Goal: Find specific page/section: Find specific page/section

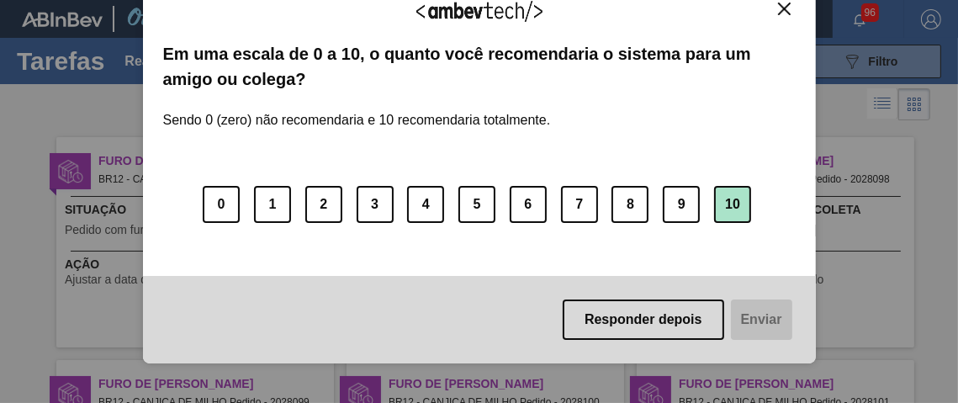
drag, startPoint x: 731, startPoint y: 204, endPoint x: 731, endPoint y: 216, distance: 12.6
click at [731, 203] on button "10" at bounding box center [732, 204] width 37 height 37
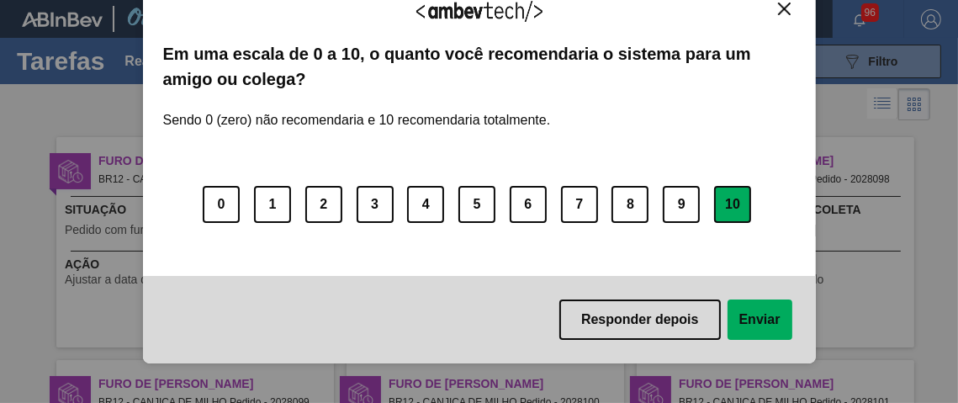
click at [740, 315] on button "Enviar" at bounding box center [759, 319] width 65 height 40
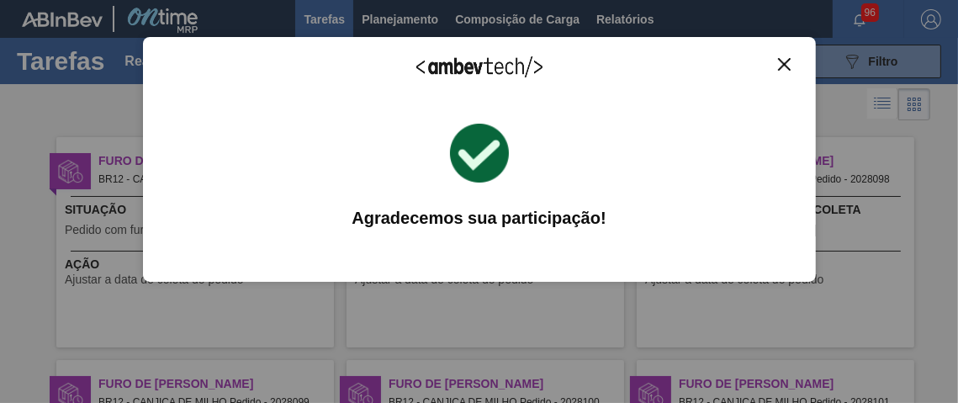
click at [780, 62] on img "Close" at bounding box center [784, 64] width 13 height 13
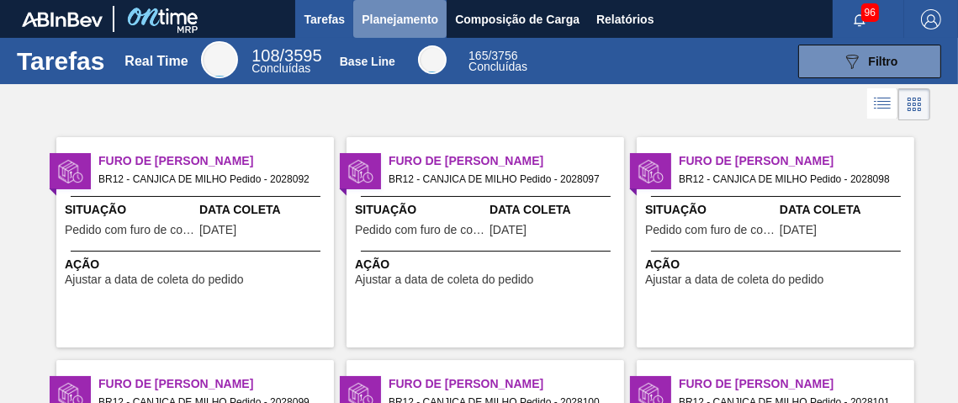
click at [389, 21] on span "Planejamento" at bounding box center [400, 19] width 77 height 20
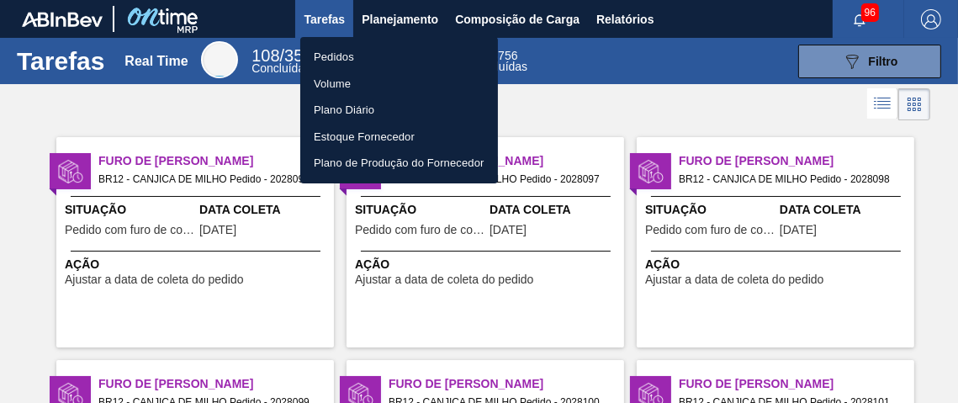
click at [349, 60] on li "Pedidos" at bounding box center [399, 57] width 198 height 27
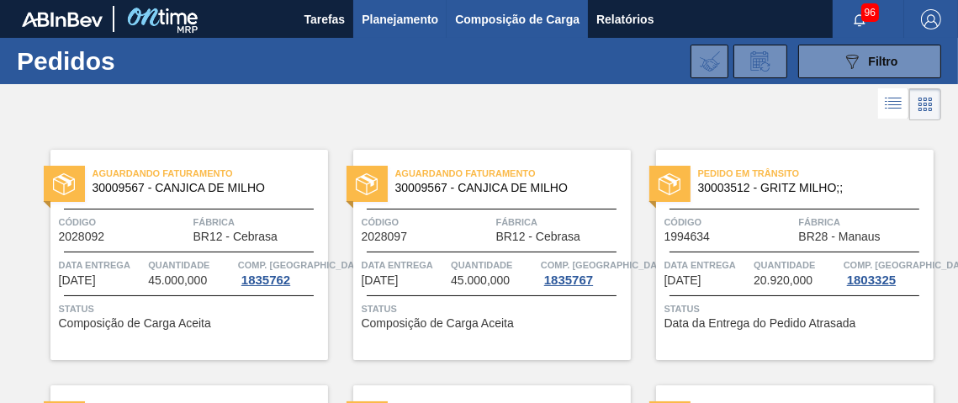
click at [536, 19] on span "Composição de Carga" at bounding box center [517, 19] width 124 height 20
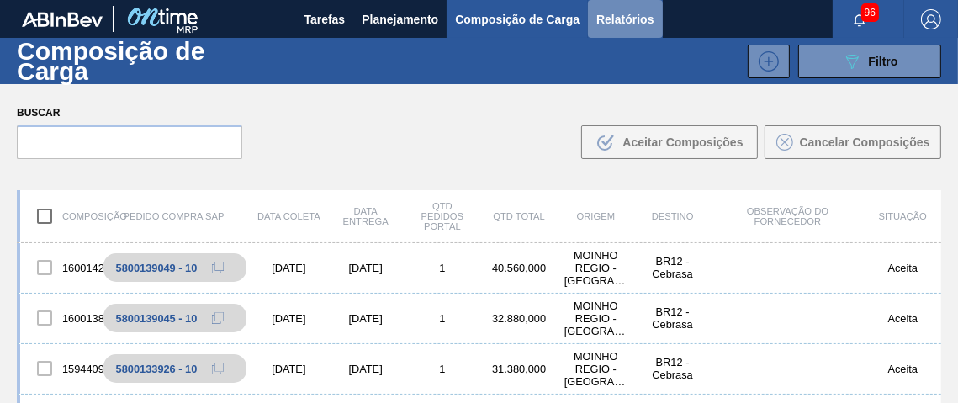
click at [619, 16] on span "Relatórios" at bounding box center [624, 19] width 57 height 20
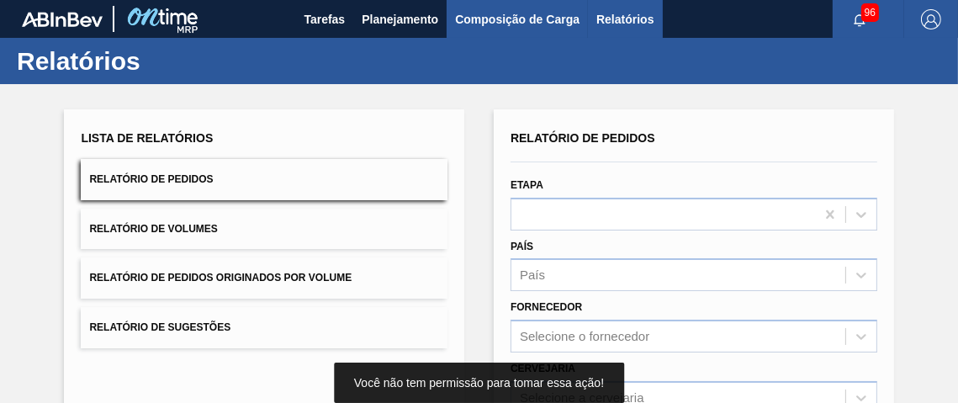
click at [505, 22] on span "Composição de Carga" at bounding box center [517, 19] width 124 height 20
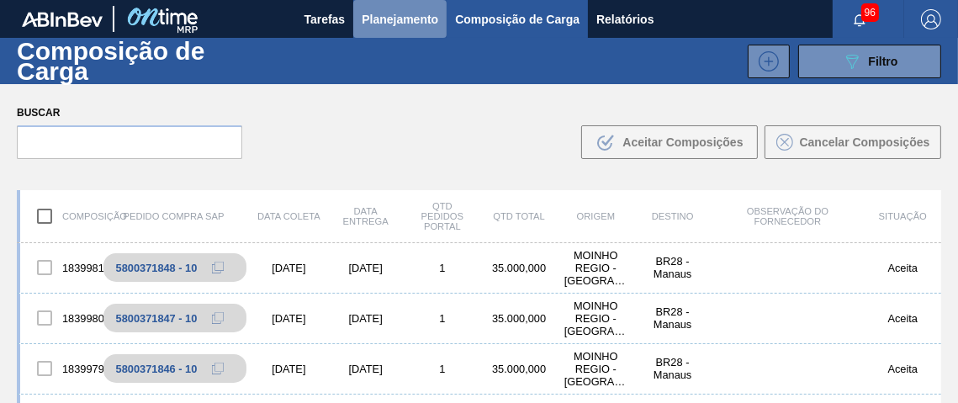
click at [411, 19] on span "Planejamento" at bounding box center [400, 19] width 77 height 20
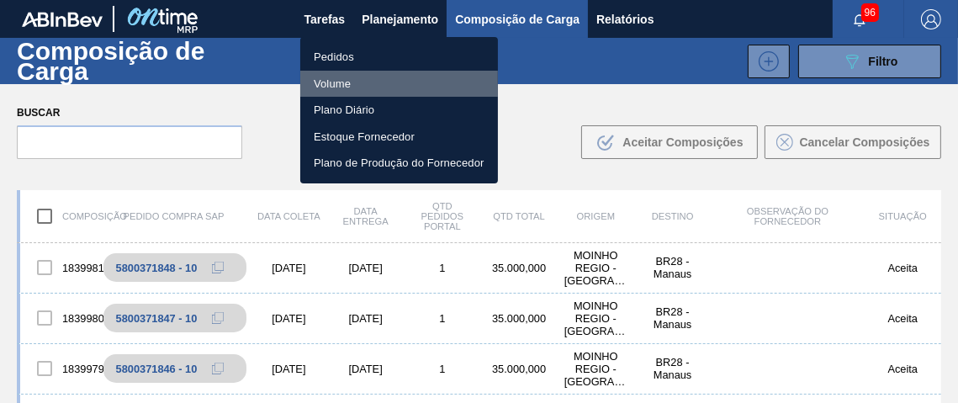
click at [323, 76] on li "Volume" at bounding box center [399, 84] width 198 height 27
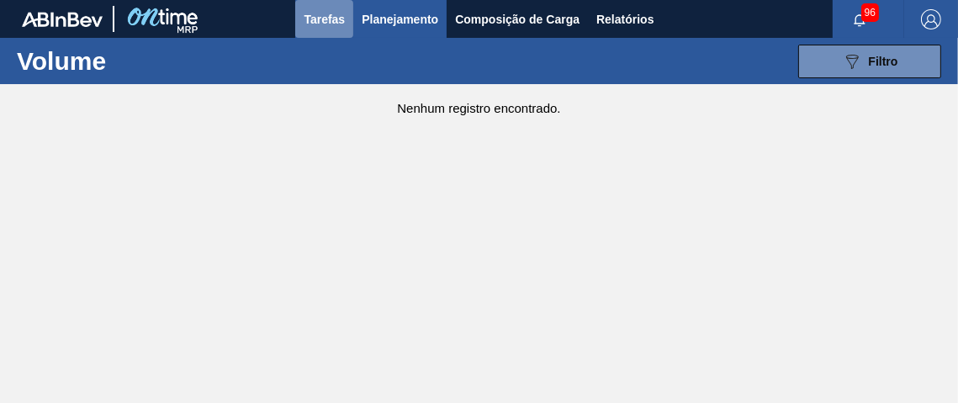
click at [320, 17] on span "Tarefas" at bounding box center [324, 19] width 41 height 20
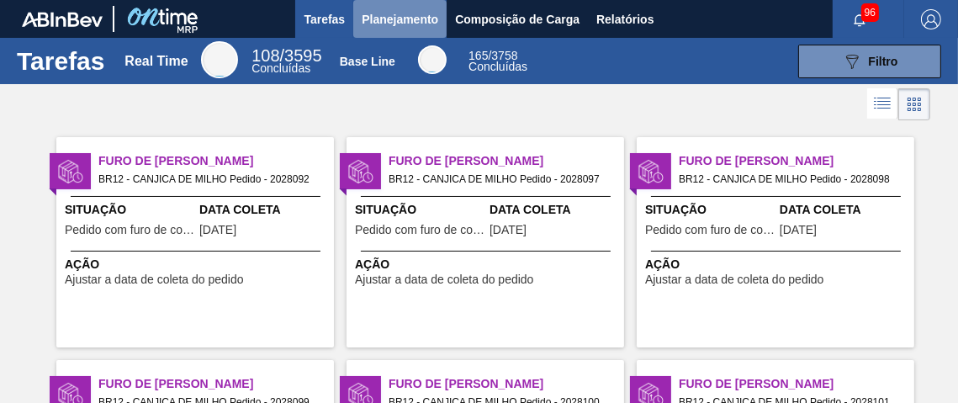
click at [390, 15] on span "Planejamento" at bounding box center [400, 19] width 77 height 20
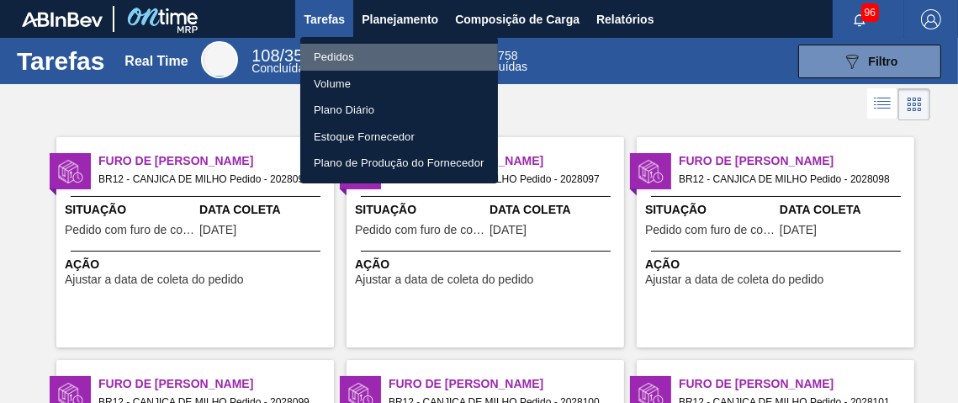
click at [365, 58] on li "Pedidos" at bounding box center [399, 57] width 198 height 27
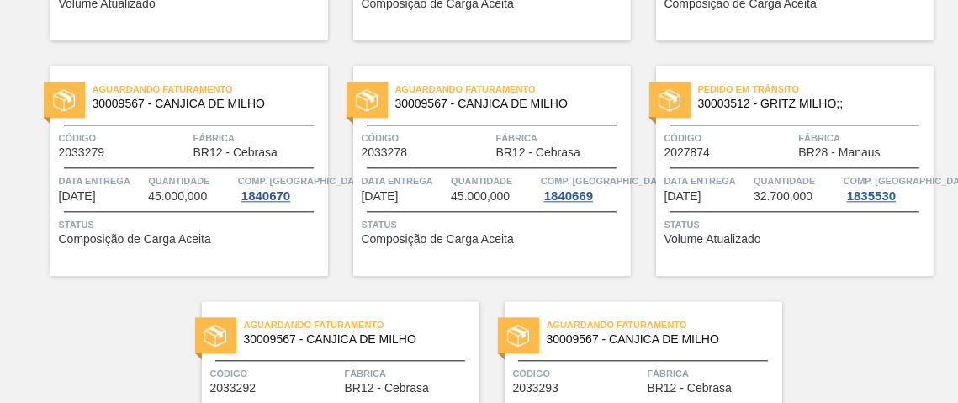
scroll to position [3786, 0]
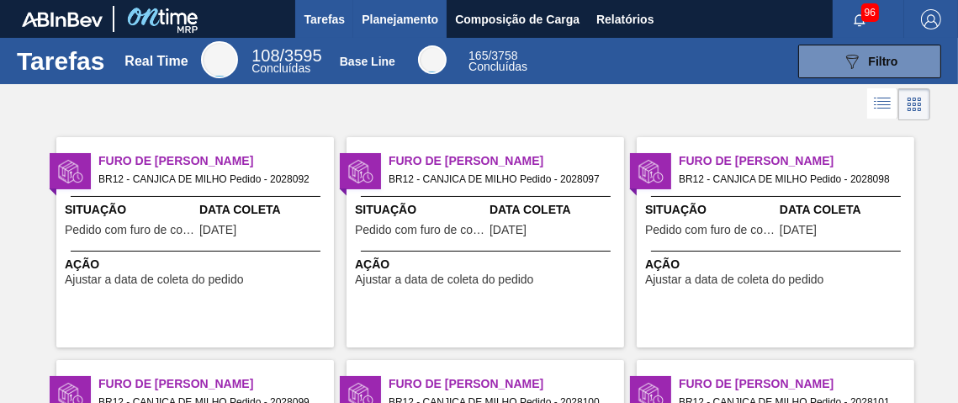
click at [403, 16] on span "Planejamento" at bounding box center [400, 19] width 77 height 20
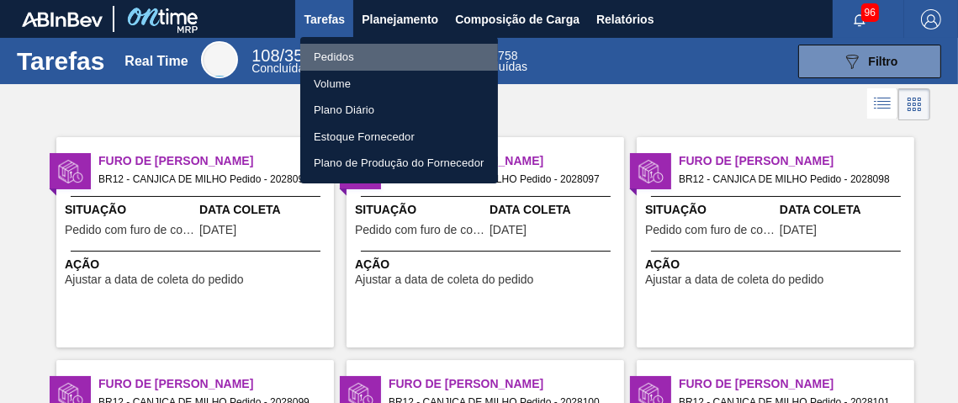
click at [336, 55] on li "Pedidos" at bounding box center [399, 57] width 198 height 27
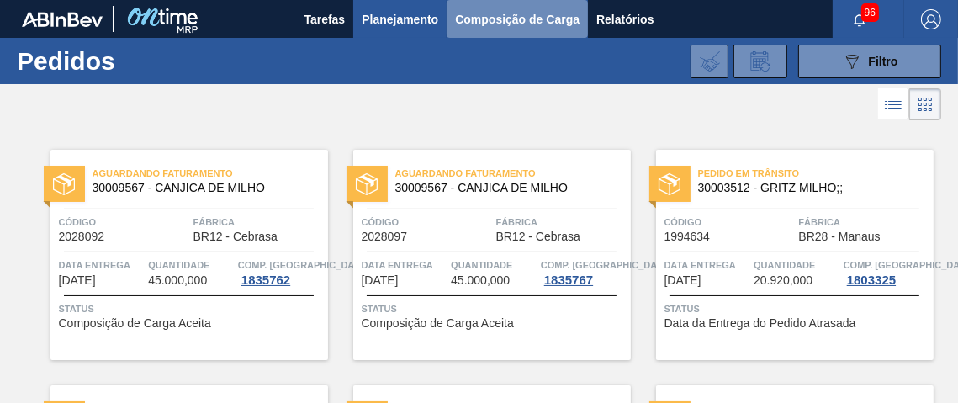
click at [521, 16] on span "Composição de Carga" at bounding box center [517, 19] width 124 height 20
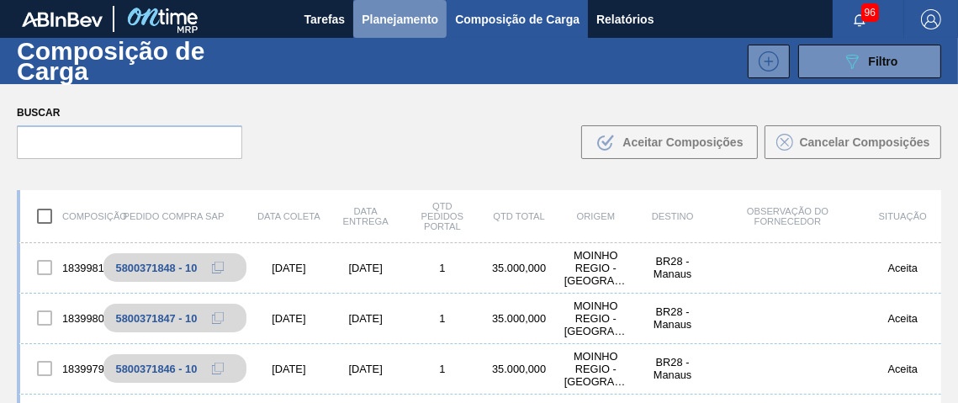
click at [412, 13] on span "Planejamento" at bounding box center [400, 19] width 77 height 20
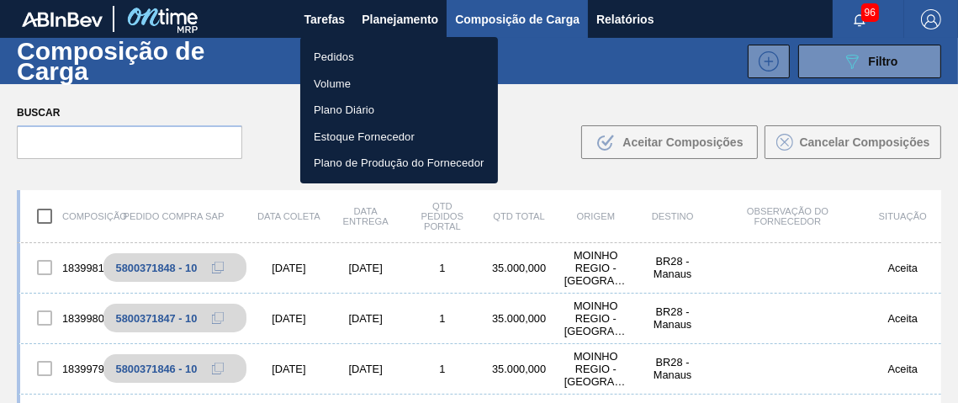
click at [340, 86] on li "Volume" at bounding box center [399, 84] width 198 height 27
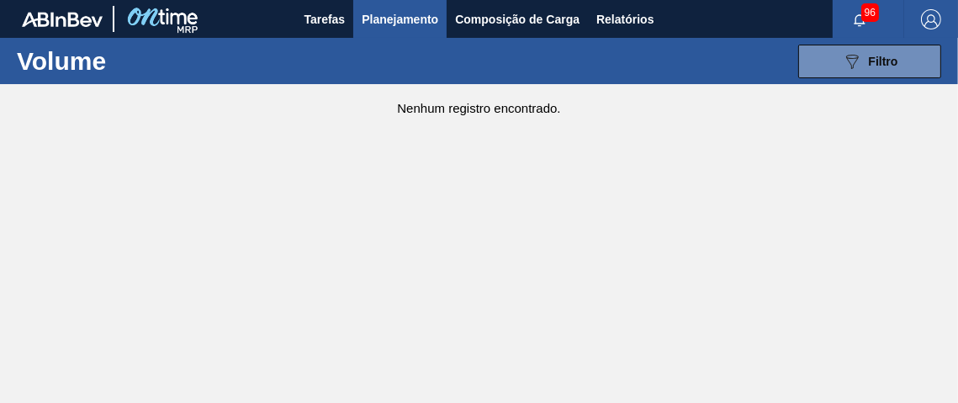
click at [866, 12] on span "96" at bounding box center [870, 12] width 18 height 19
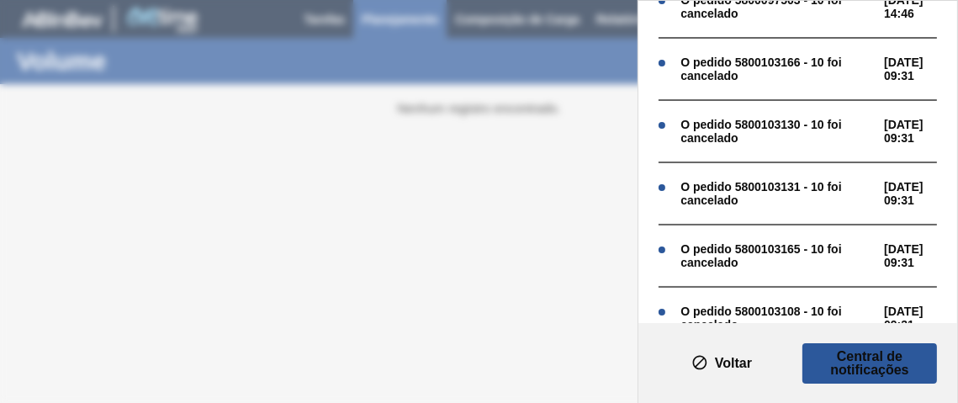
scroll to position [505, 0]
